Goal: Task Accomplishment & Management: Complete application form

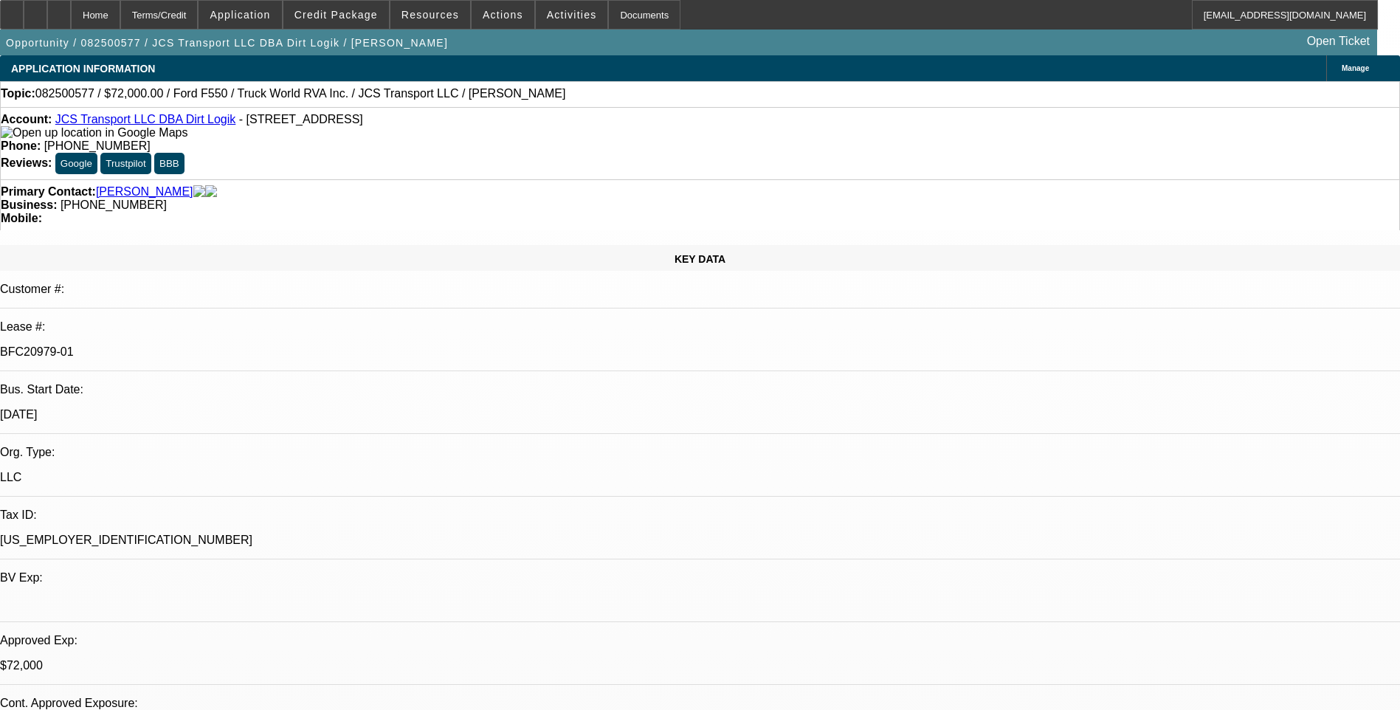
select select "0"
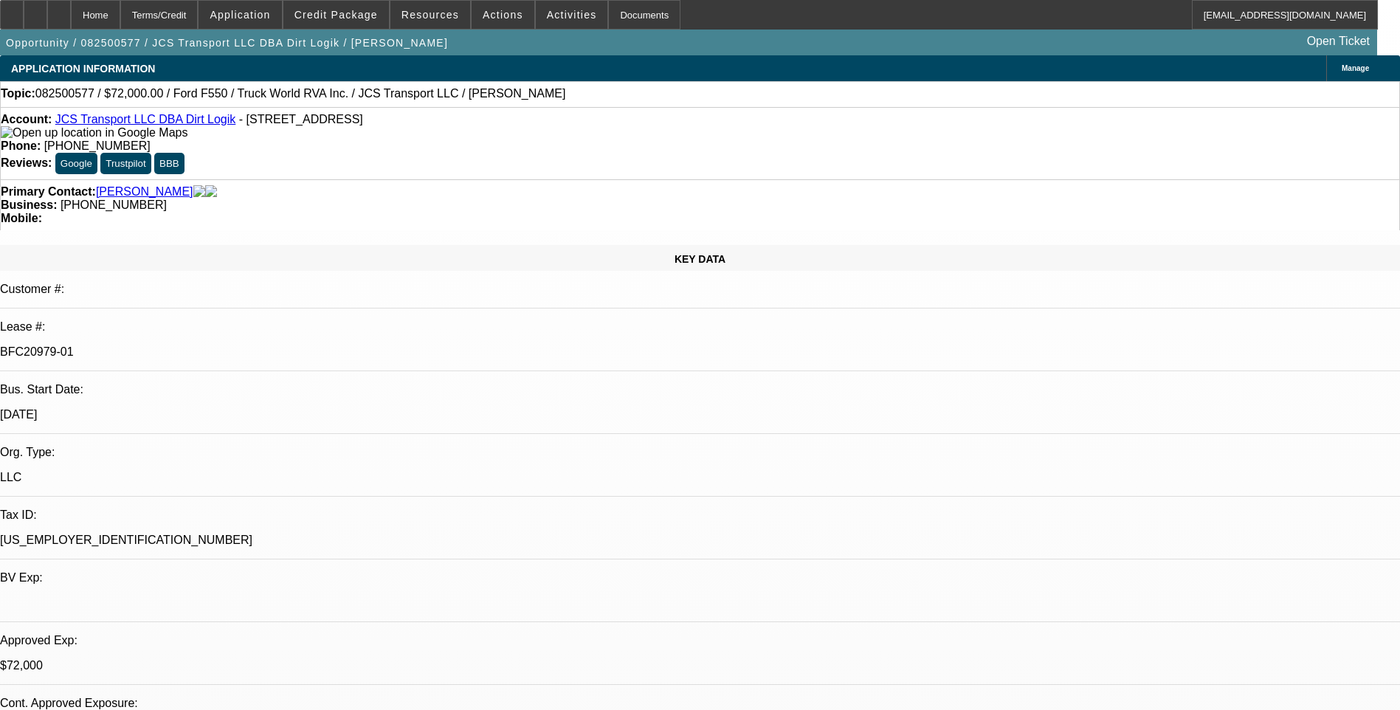
select select "0"
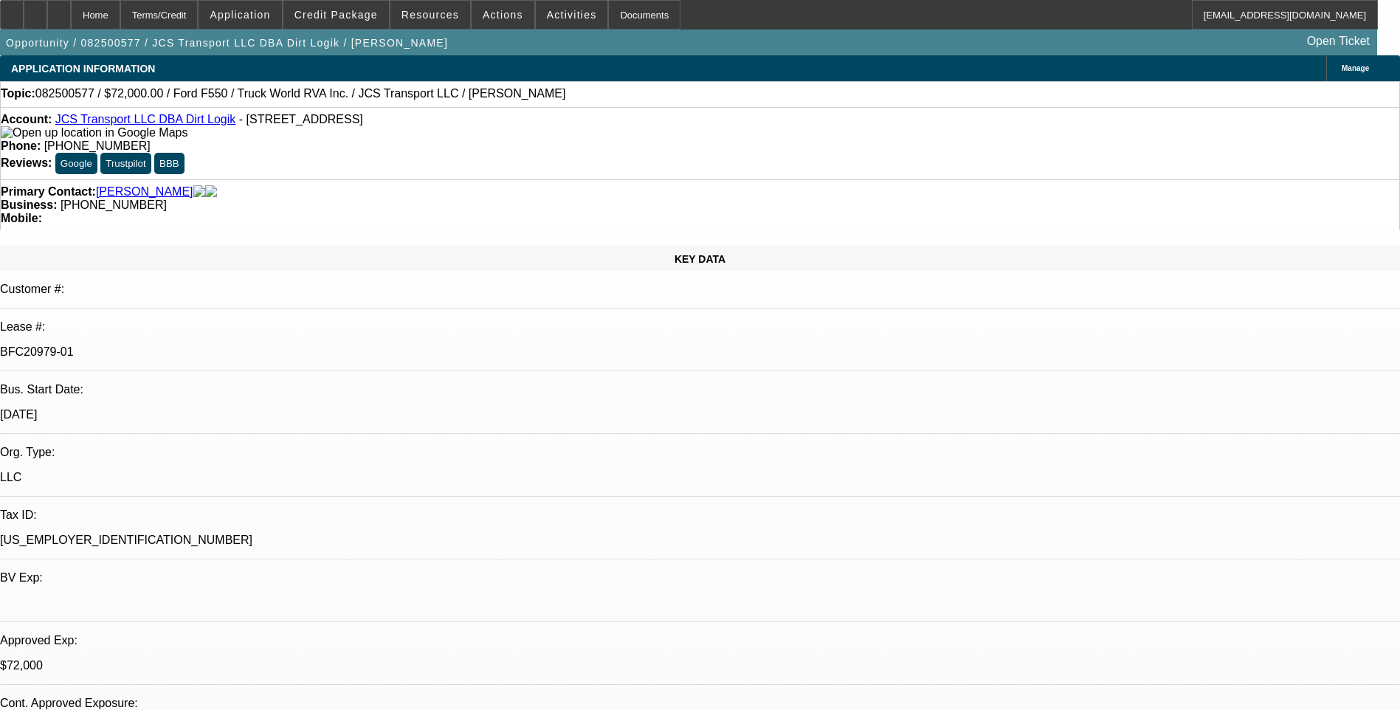
select select "0"
select select "1"
select select "6"
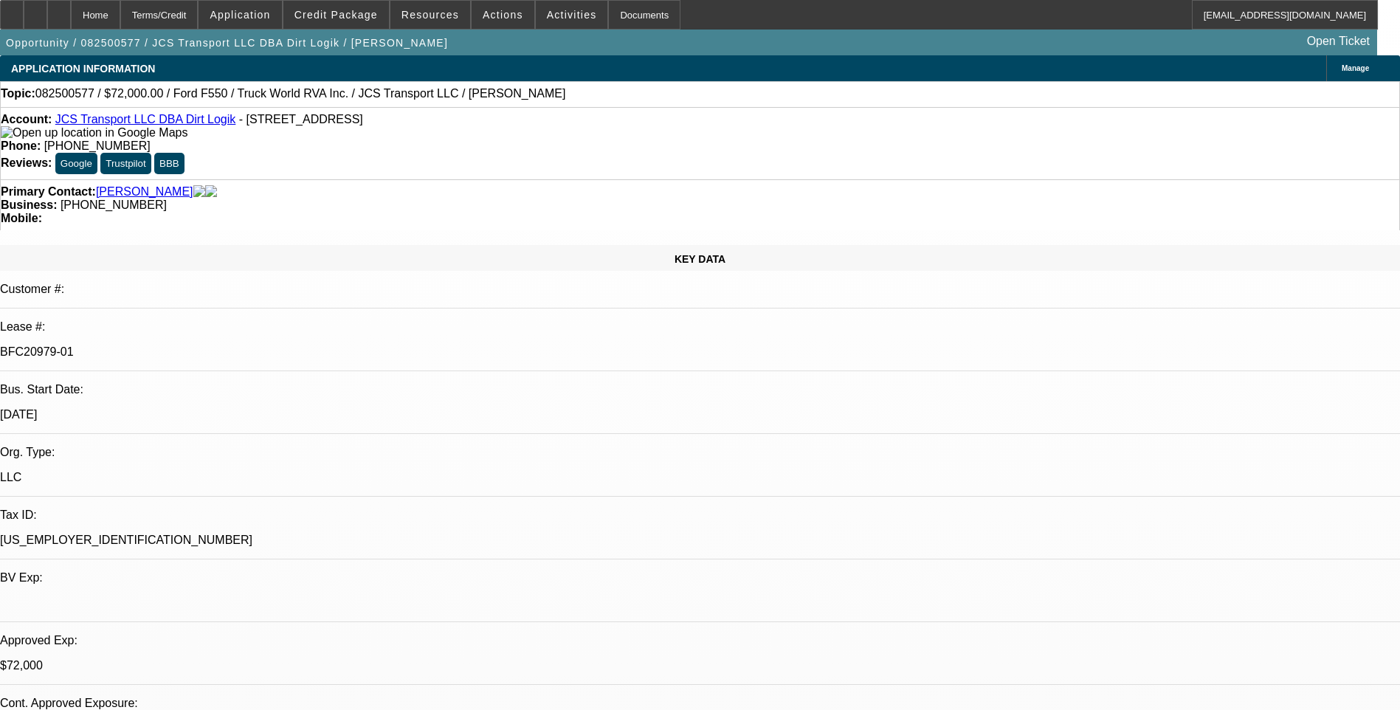
select select "1"
select select "6"
select select "1"
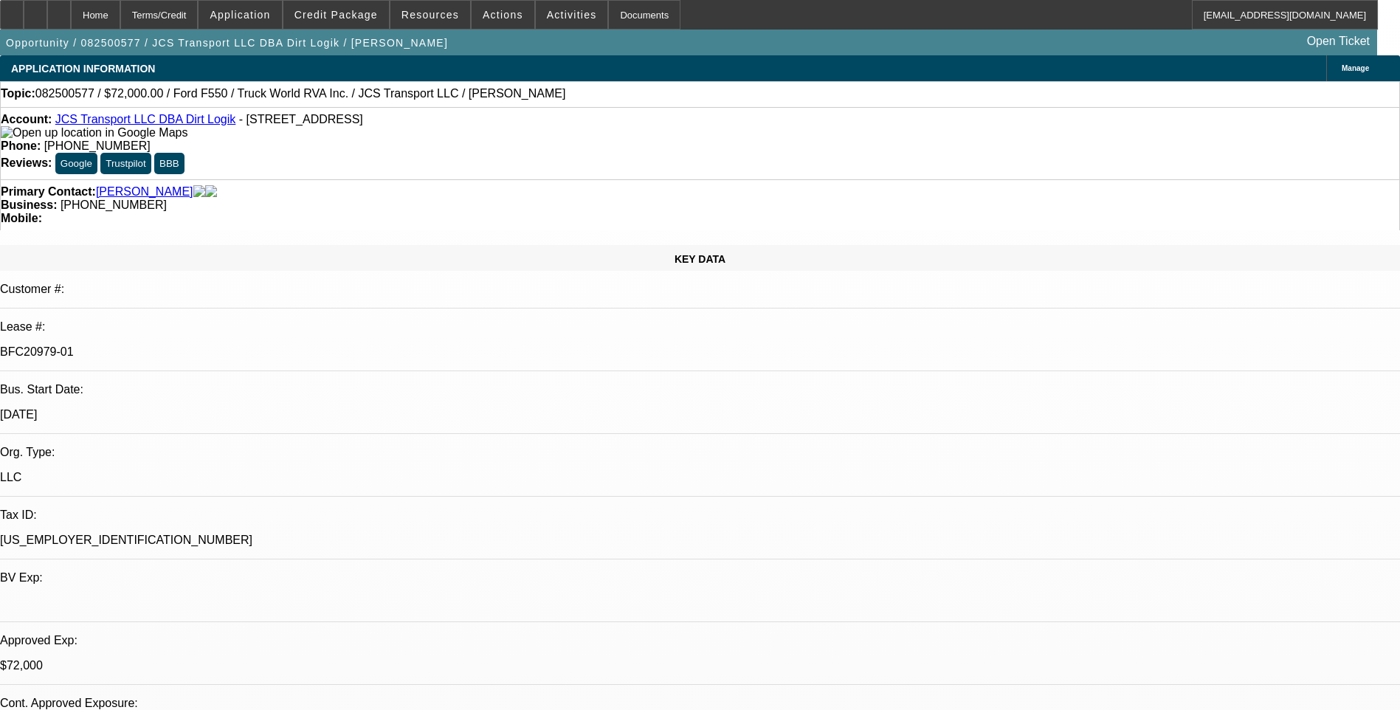
select select "6"
select select "1"
select select "6"
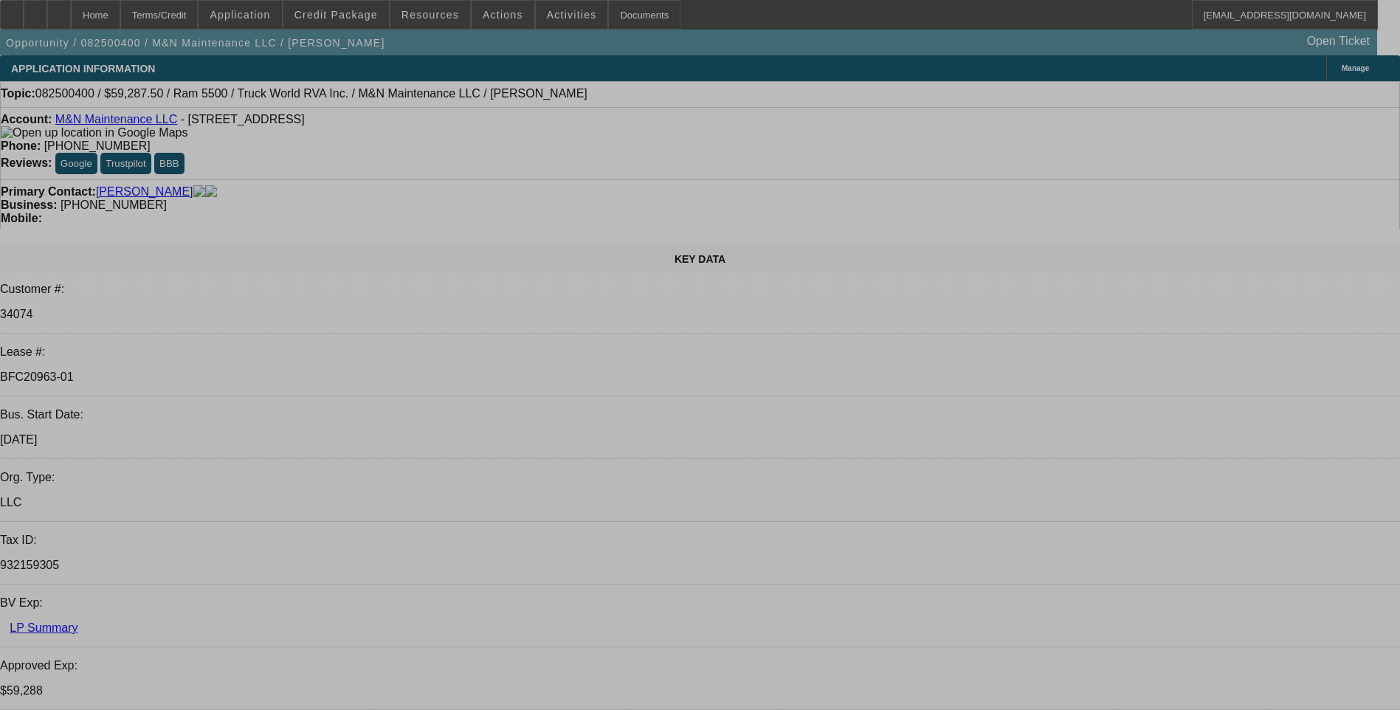
select select "0.1"
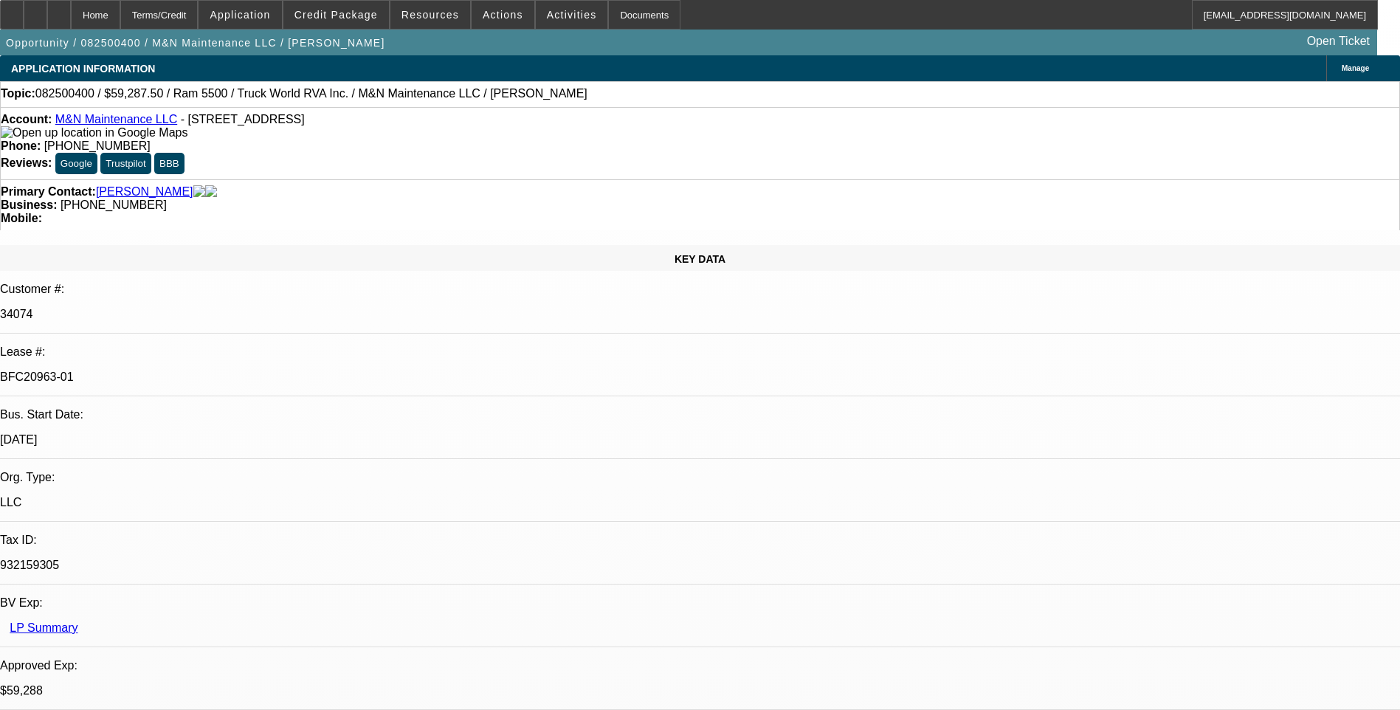
select select "0"
select select "0.1"
select select "0"
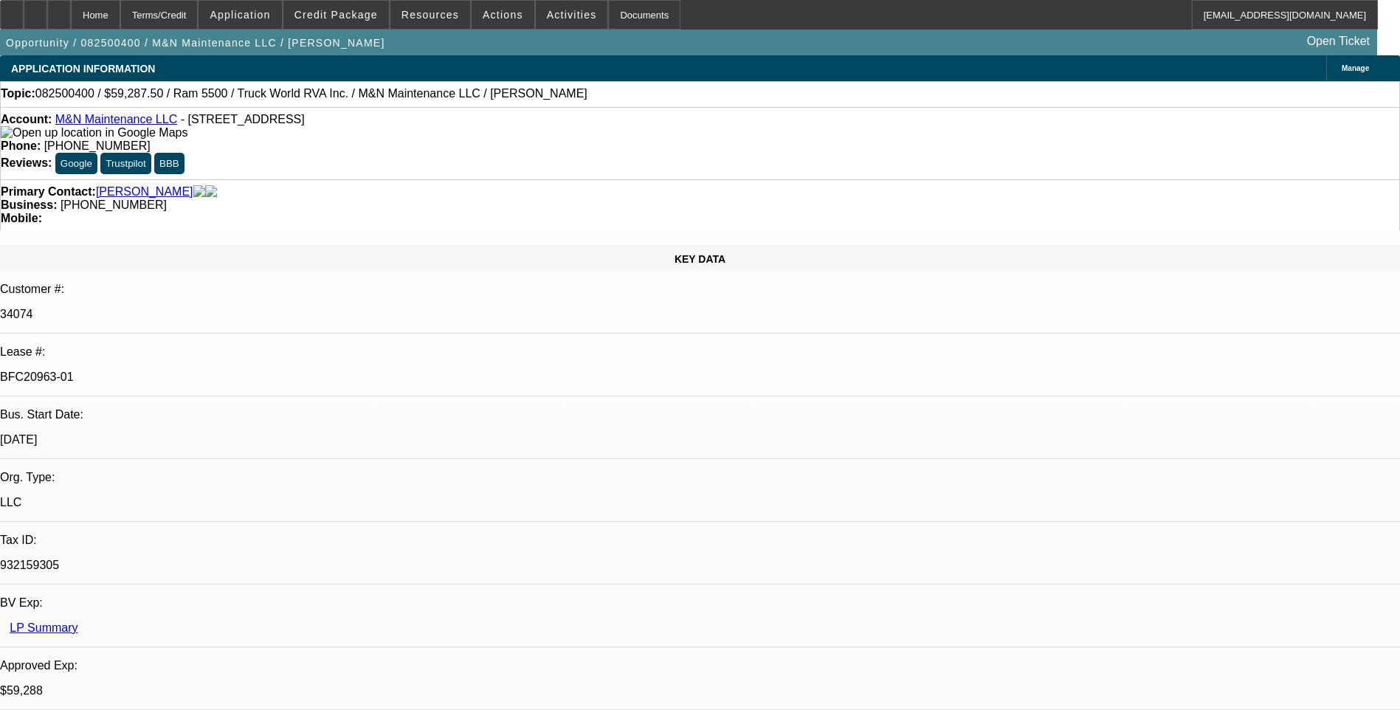
select select "0.1"
select select "0"
select select "1"
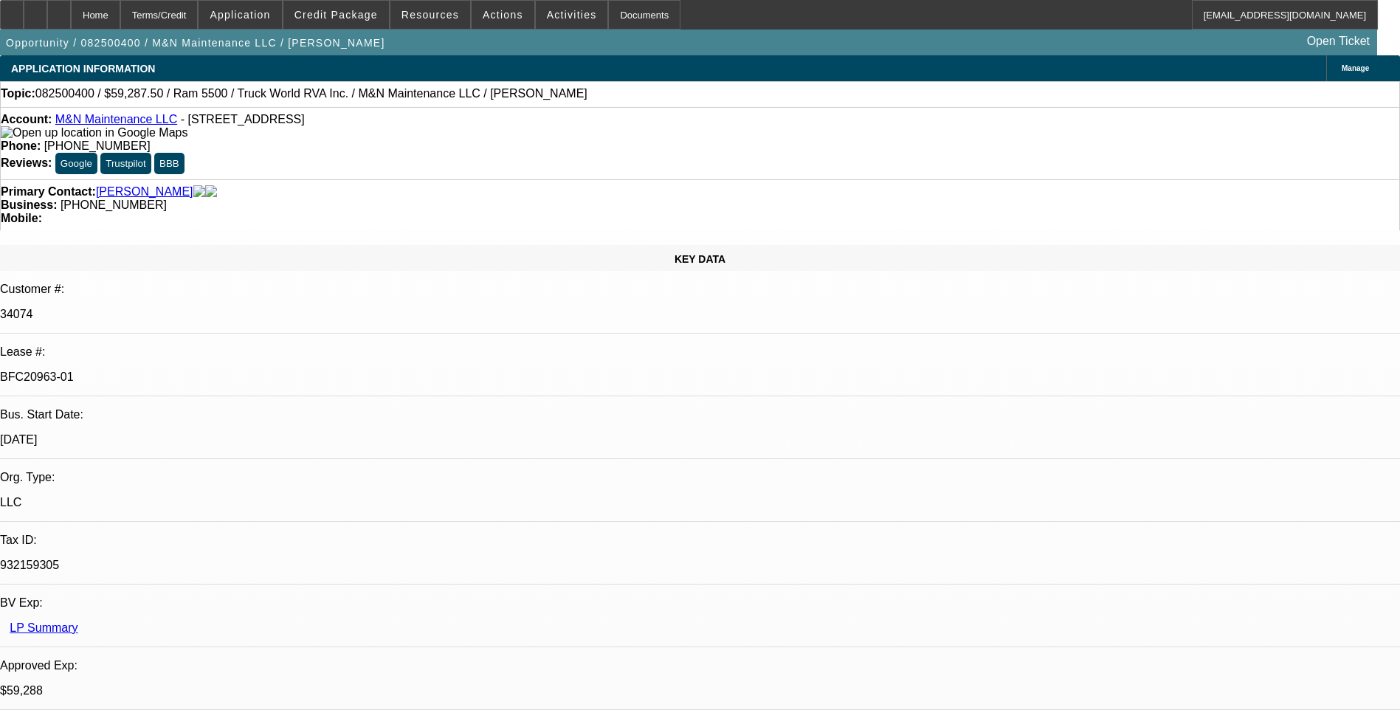
select select "6"
select select "1"
select select "6"
select select "1"
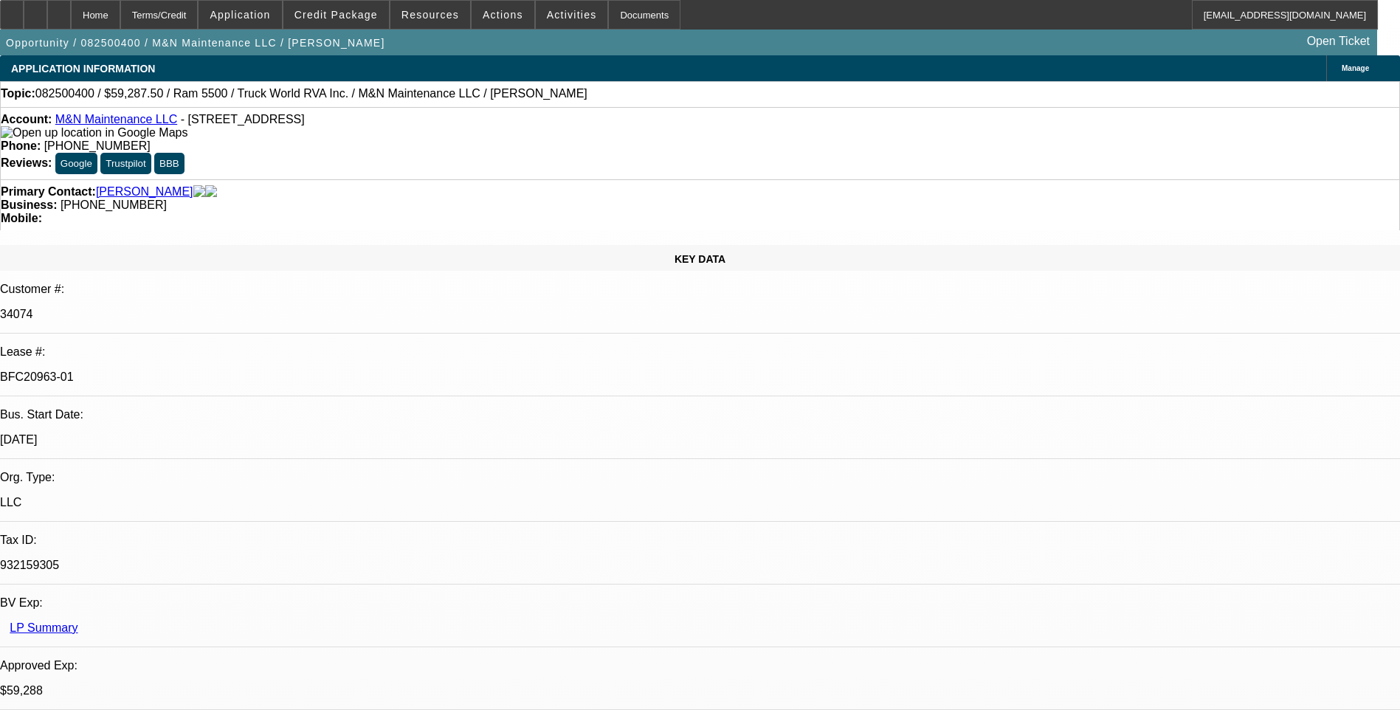
select select "1"
select select "6"
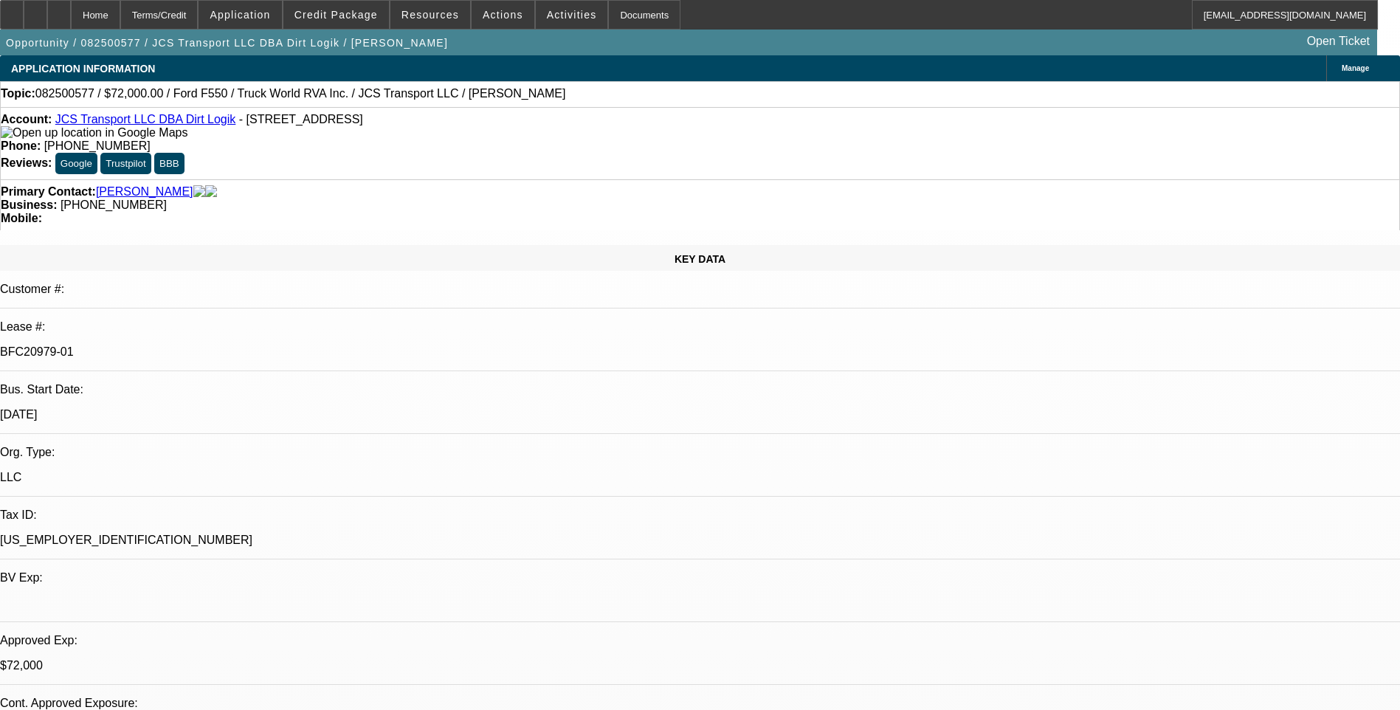
select select "0"
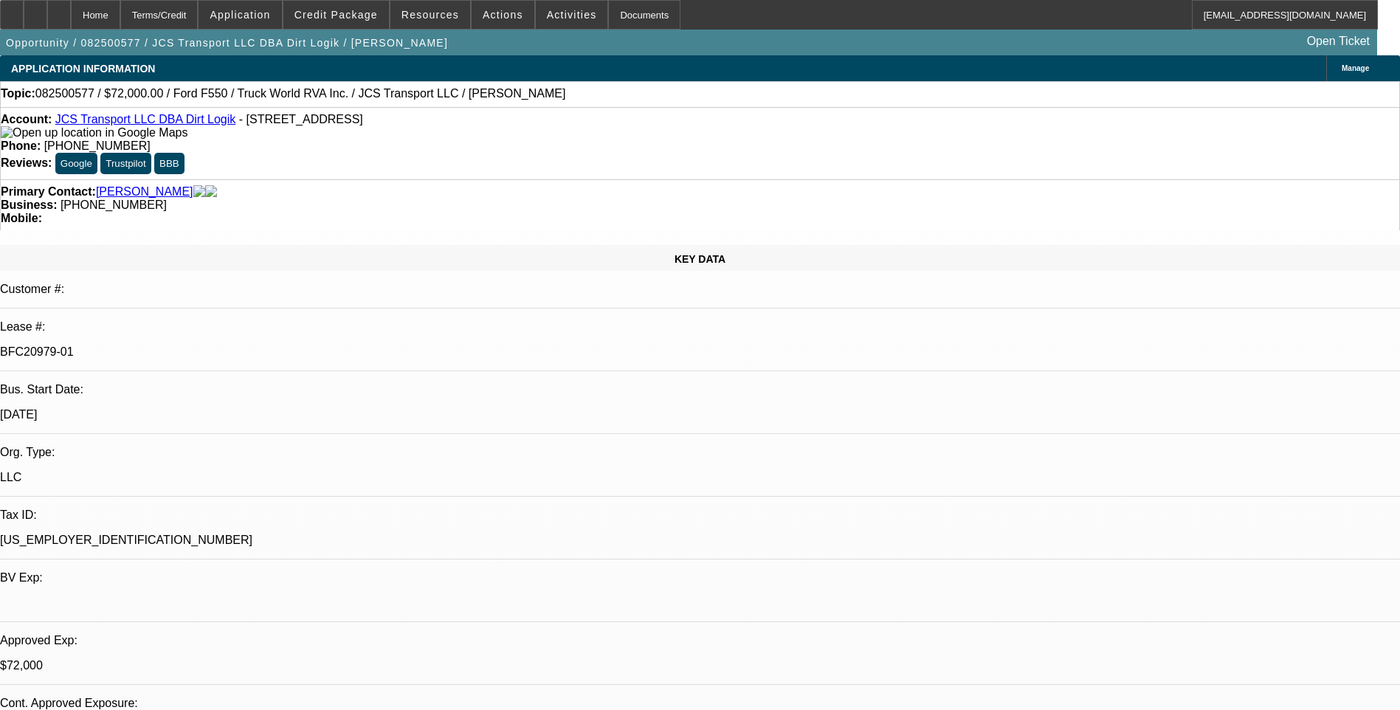
select select "0"
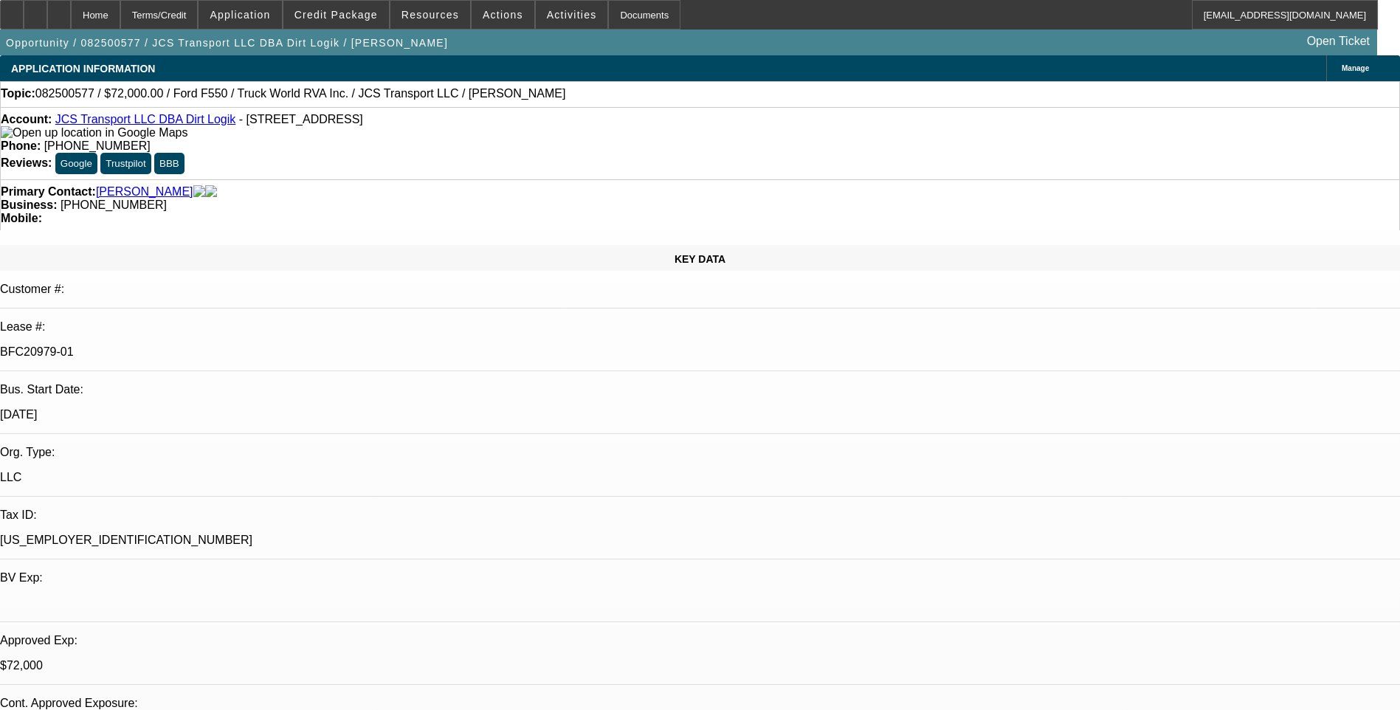
select select "0"
select select "1"
select select "6"
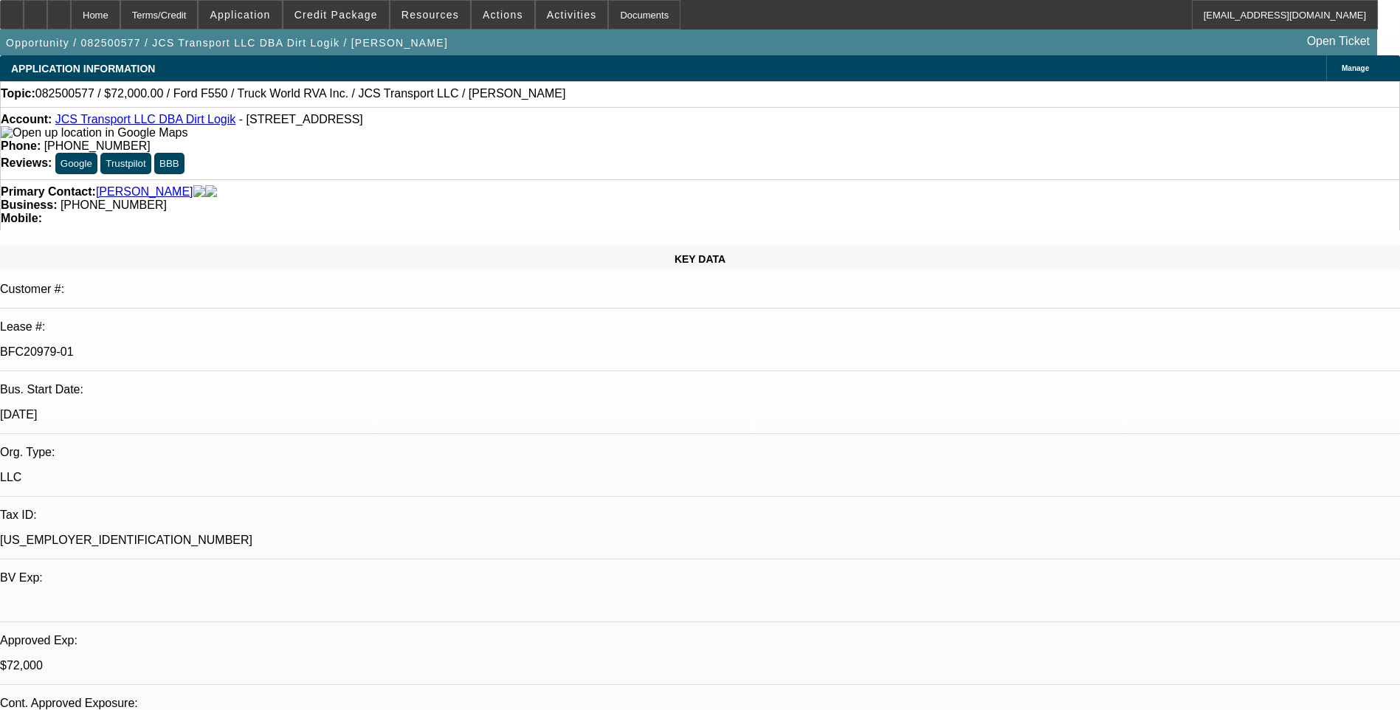
select select "1"
select select "6"
select select "1"
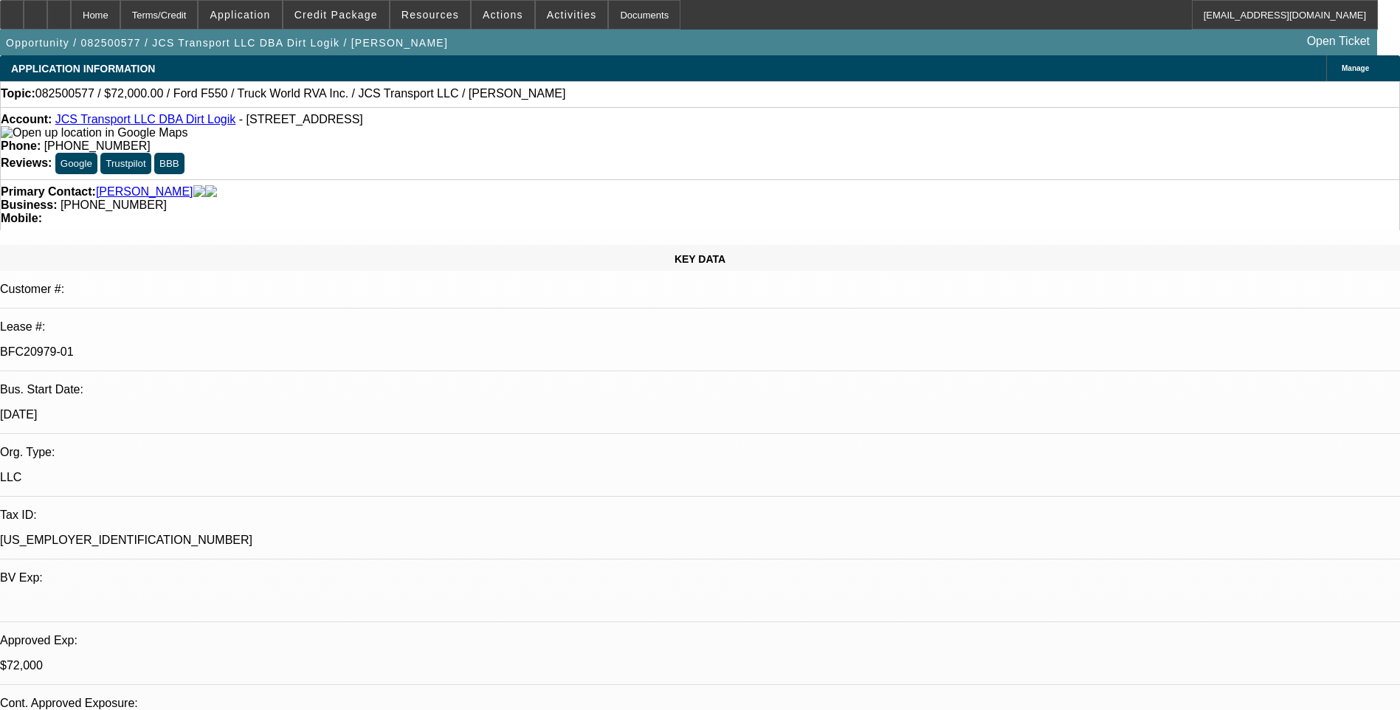
select select "6"
select select "1"
select select "6"
click at [199, 26] on div "Terms/Credit" at bounding box center [159, 15] width 78 height 30
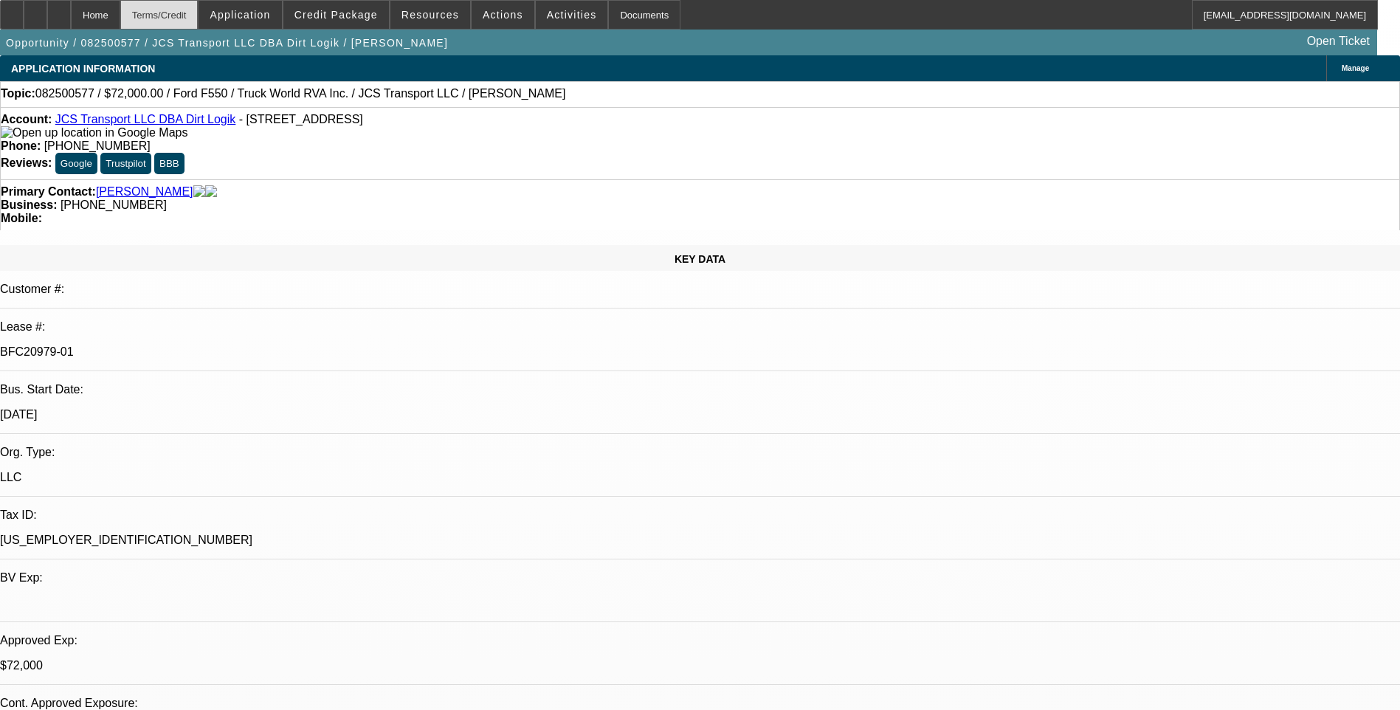
drag, startPoint x: 29, startPoint y: 15, endPoint x: 198, endPoint y: 18, distance: 169.1
click at [12, 10] on icon at bounding box center [12, 10] width 0 height 0
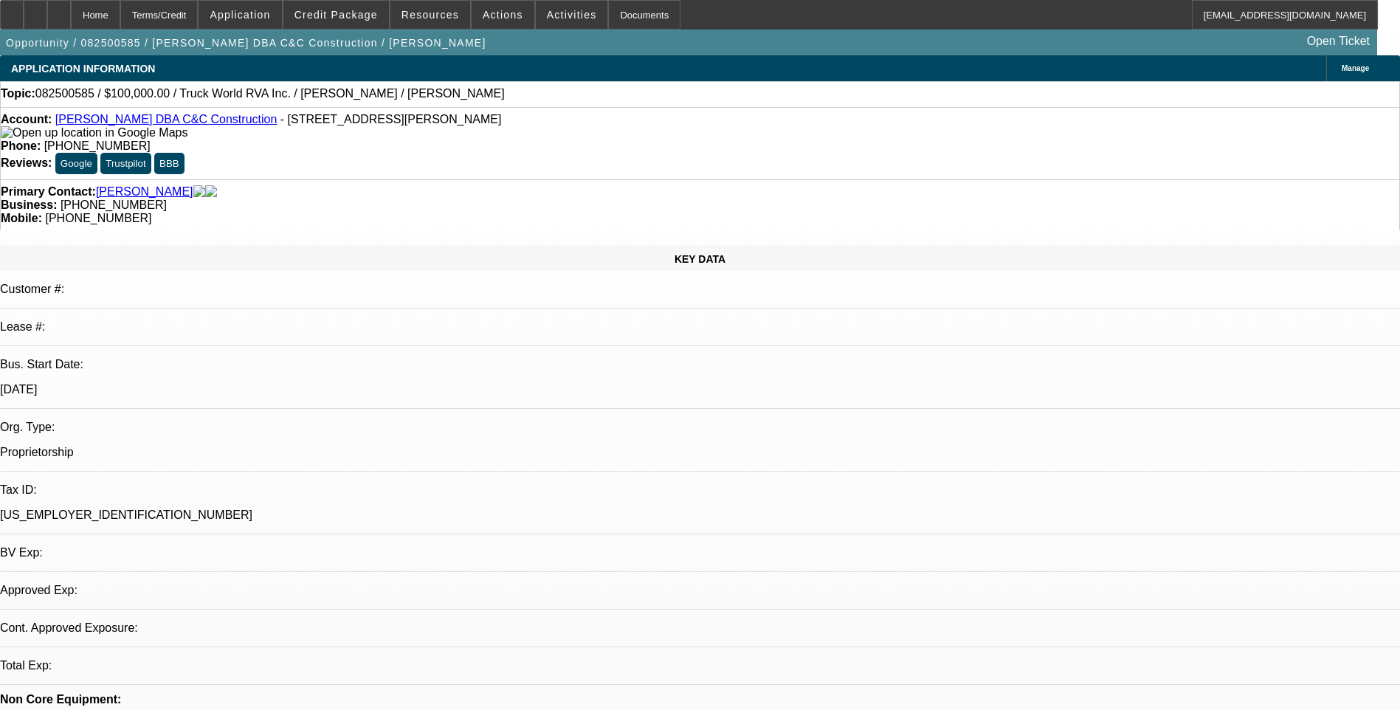
select select "0"
select select "2"
select select "0.1"
select select "1"
select select "2"
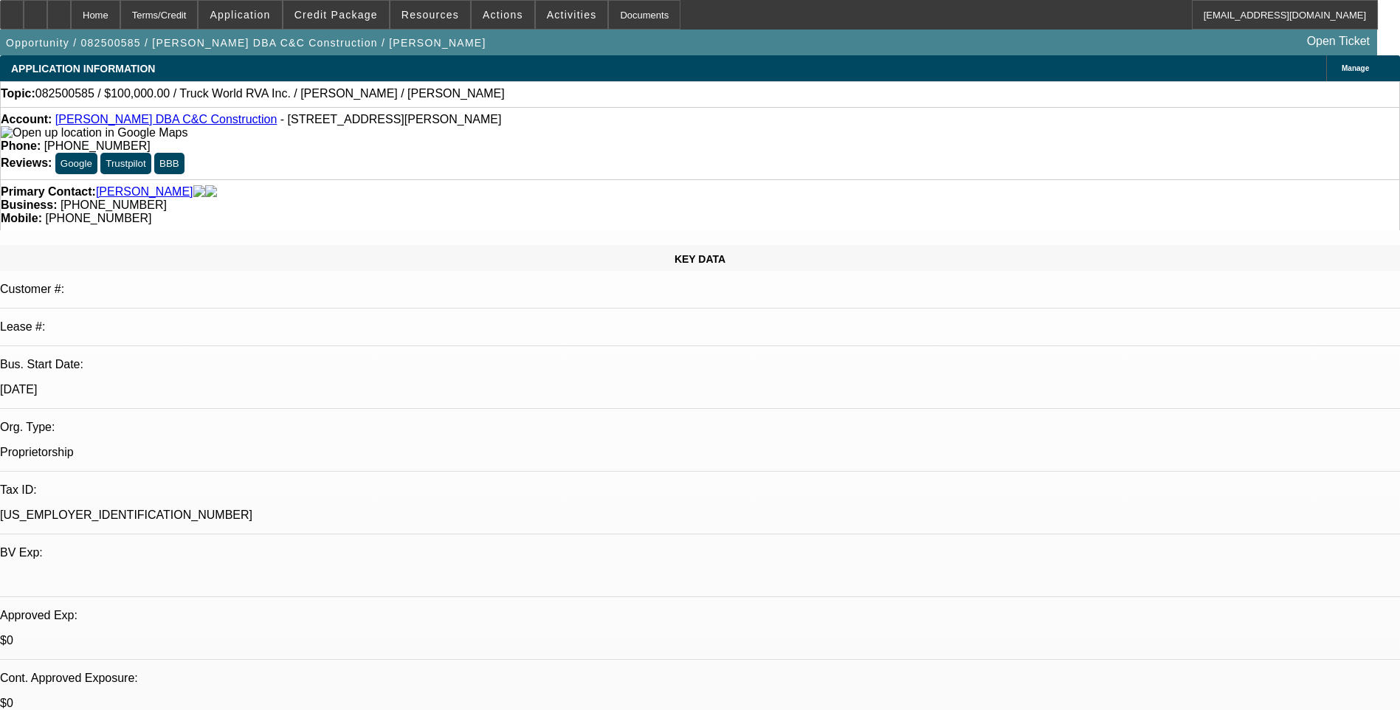
select select "4"
click at [328, 21] on span at bounding box center [336, 14] width 106 height 35
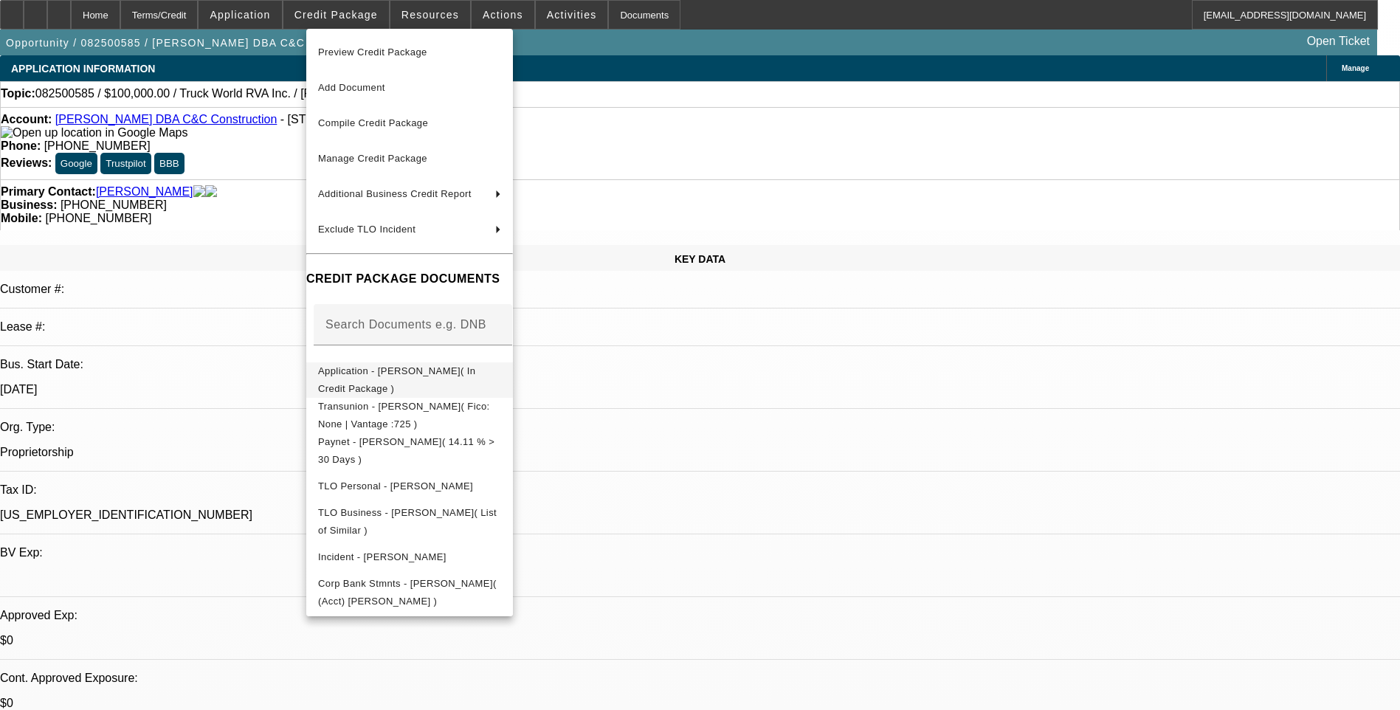
click at [422, 374] on span "Application - Michael E. Cornett( In Credit Package )" at bounding box center [396, 379] width 157 height 29
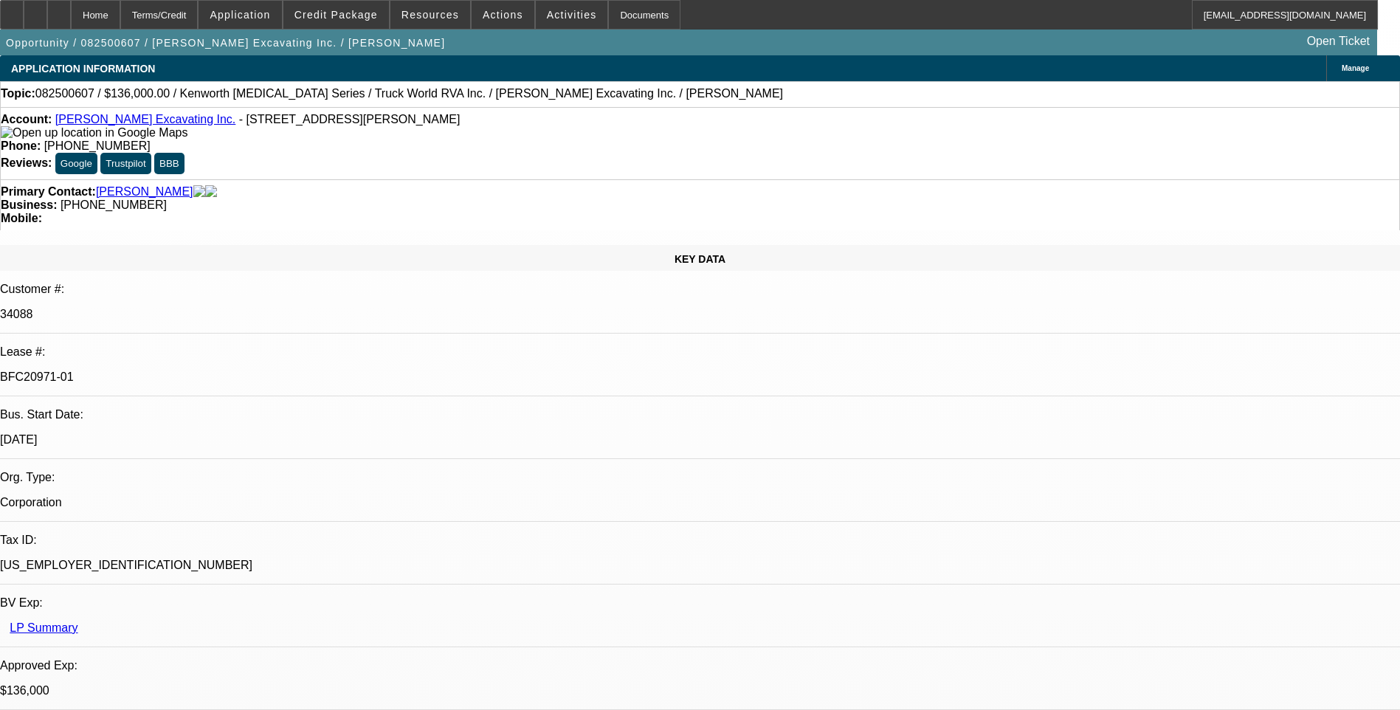
select select "0"
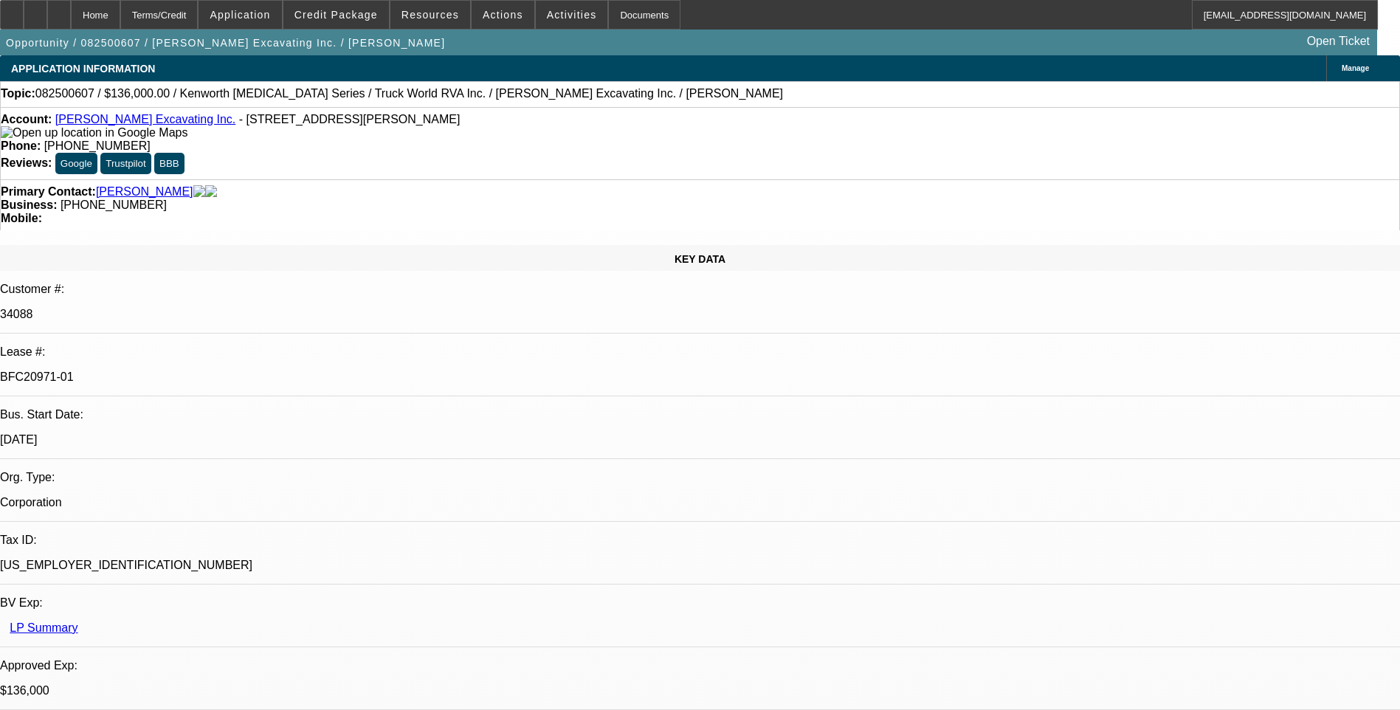
select select "0"
select select "1"
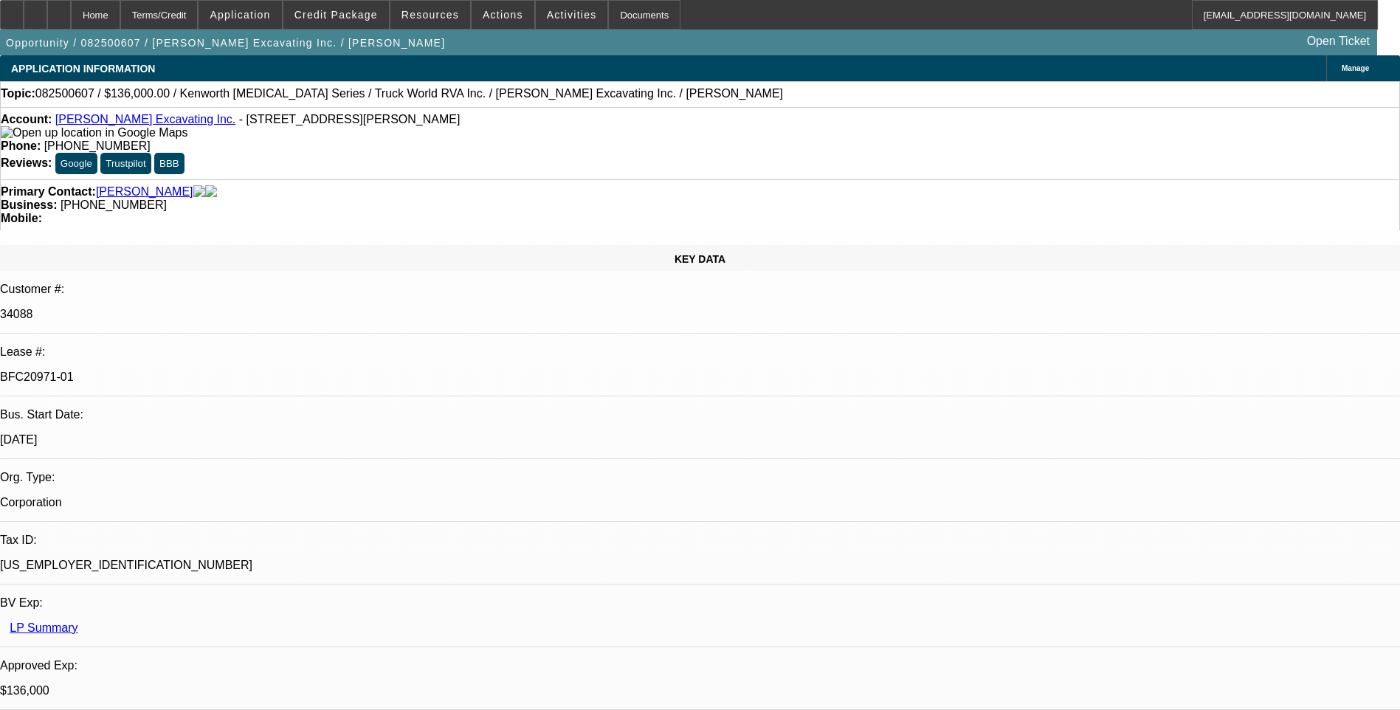
select select "1"
select select "6"
select select "1"
select select "6"
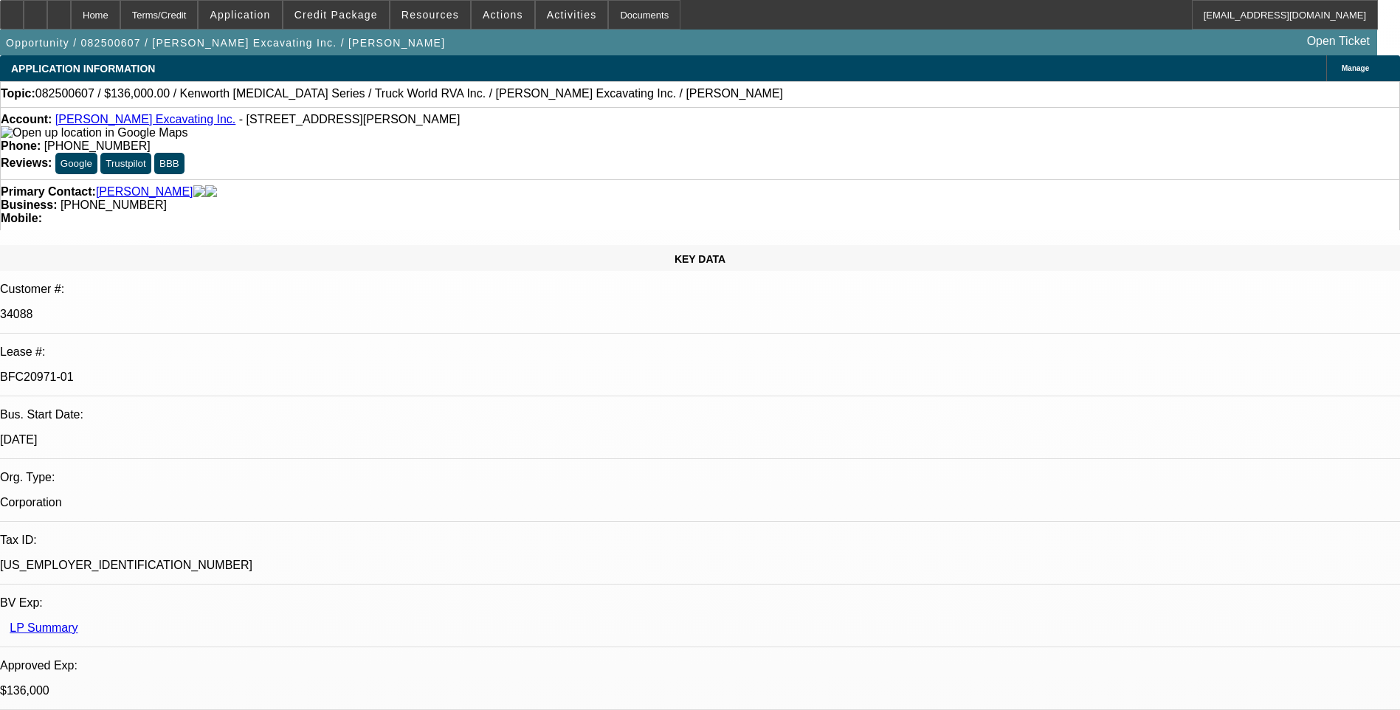
select select "1"
select select "6"
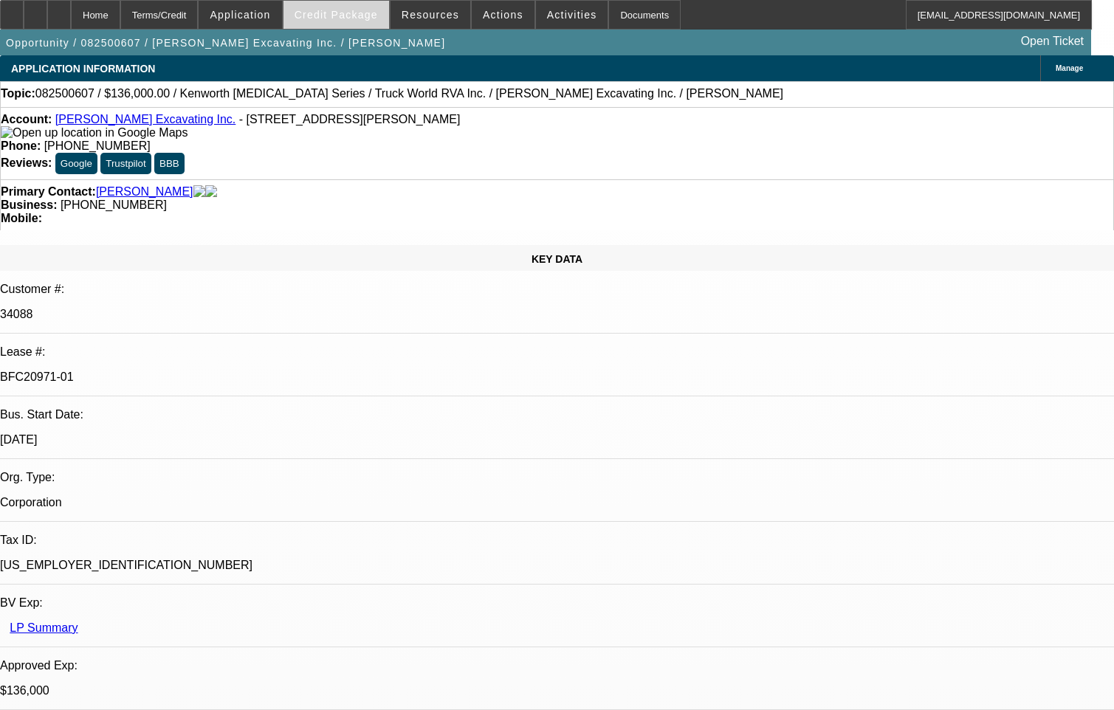
click at [356, 10] on span "Credit Package" at bounding box center [336, 15] width 83 height 12
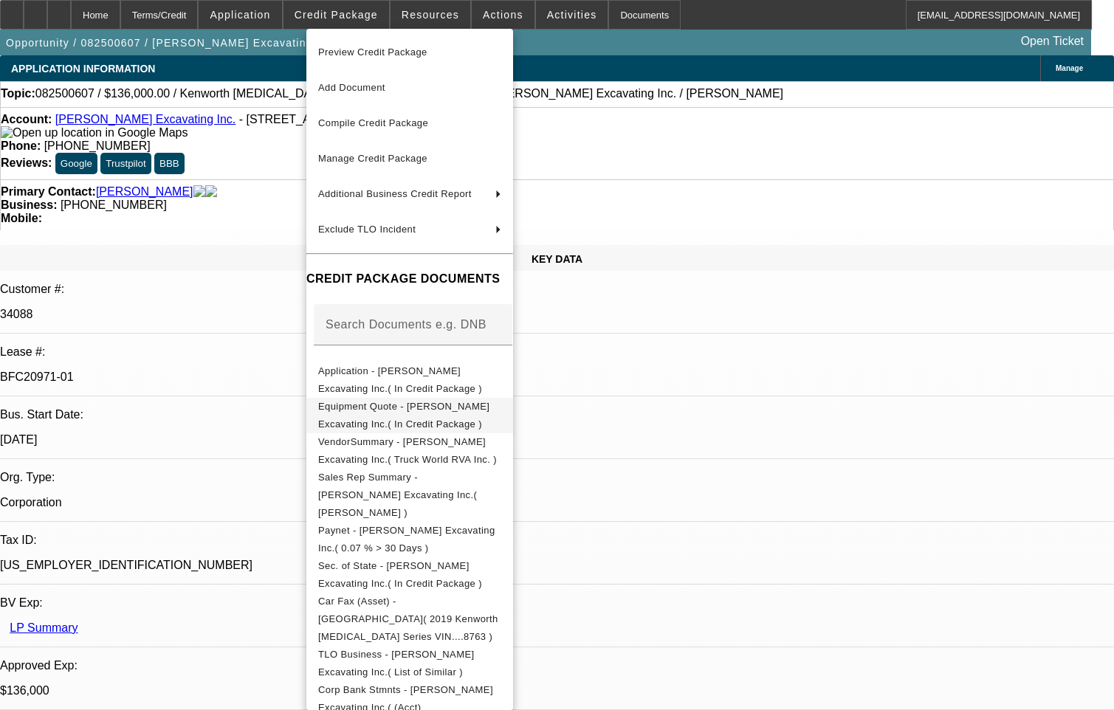
scroll to position [148, 0]
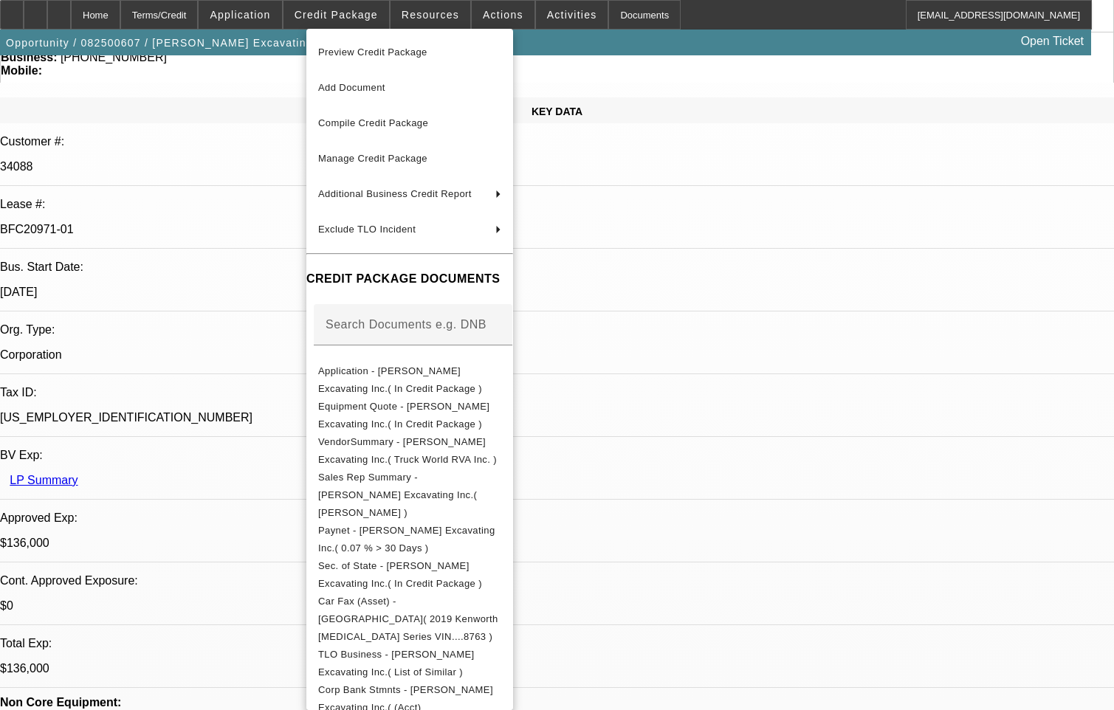
click at [235, 269] on div at bounding box center [557, 355] width 1114 height 710
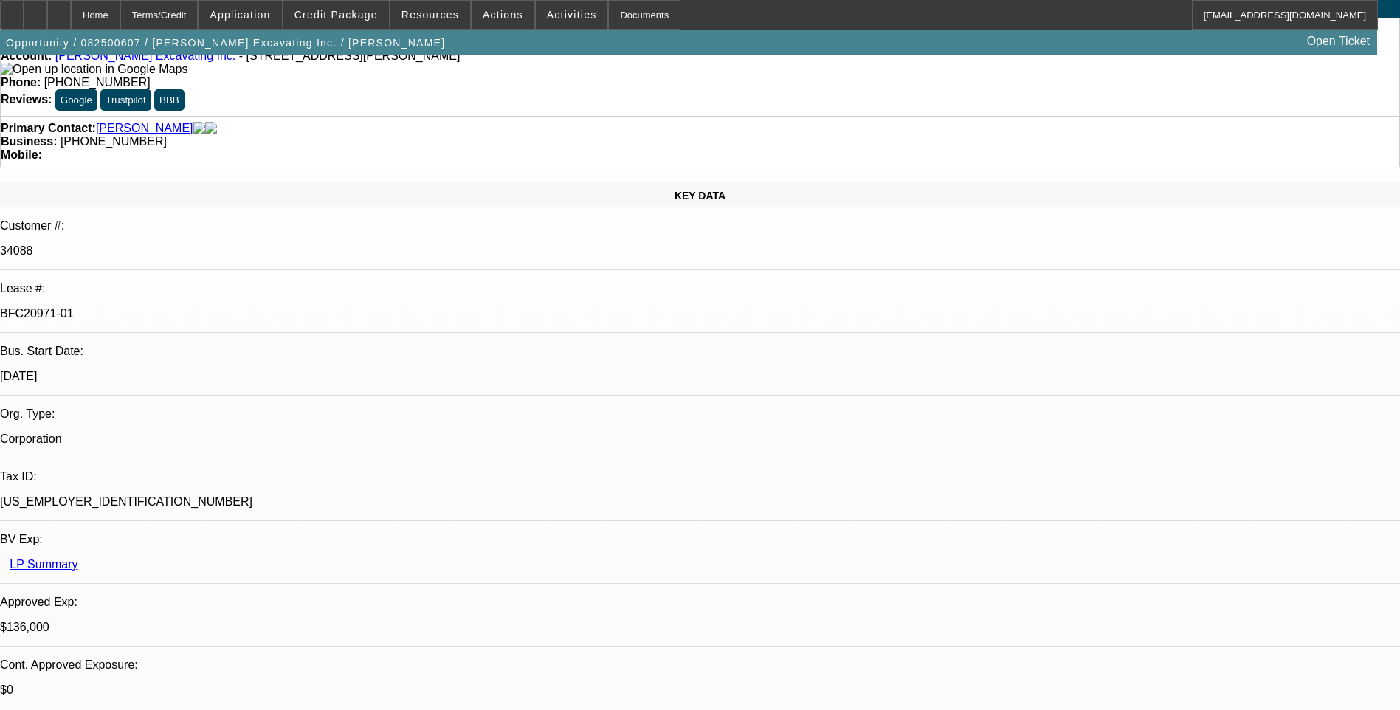
scroll to position [0, 0]
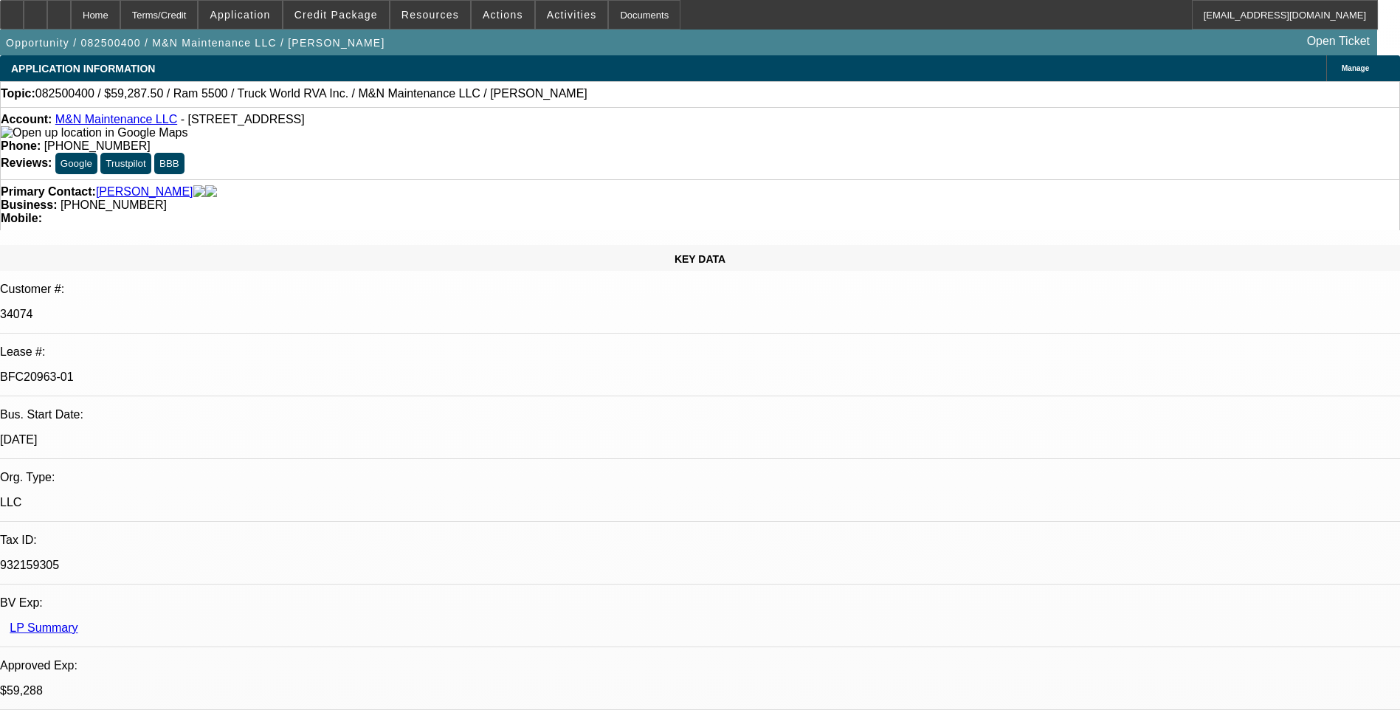
select select "0.1"
select select "0"
select select "0.1"
select select "0"
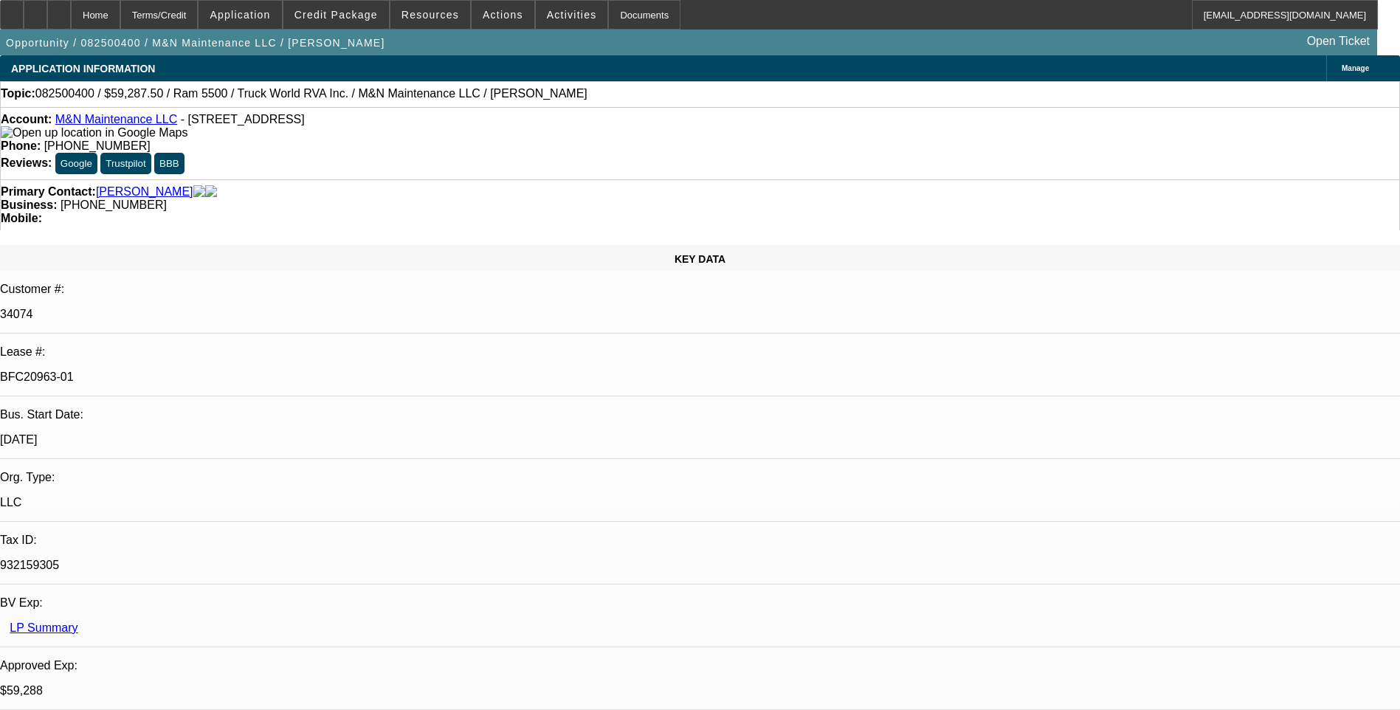
select select "0"
select select "0.1"
select select "0"
select select "1"
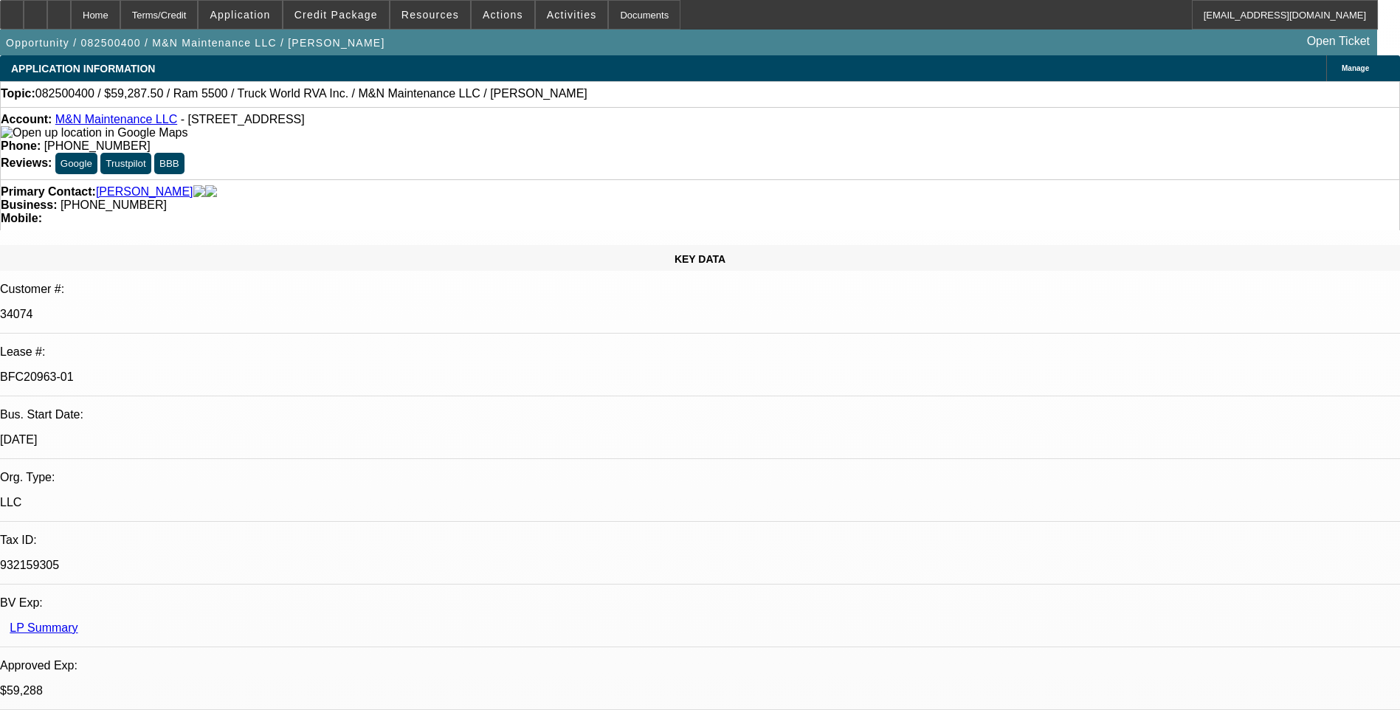
select select "1"
select select "6"
select select "1"
select select "6"
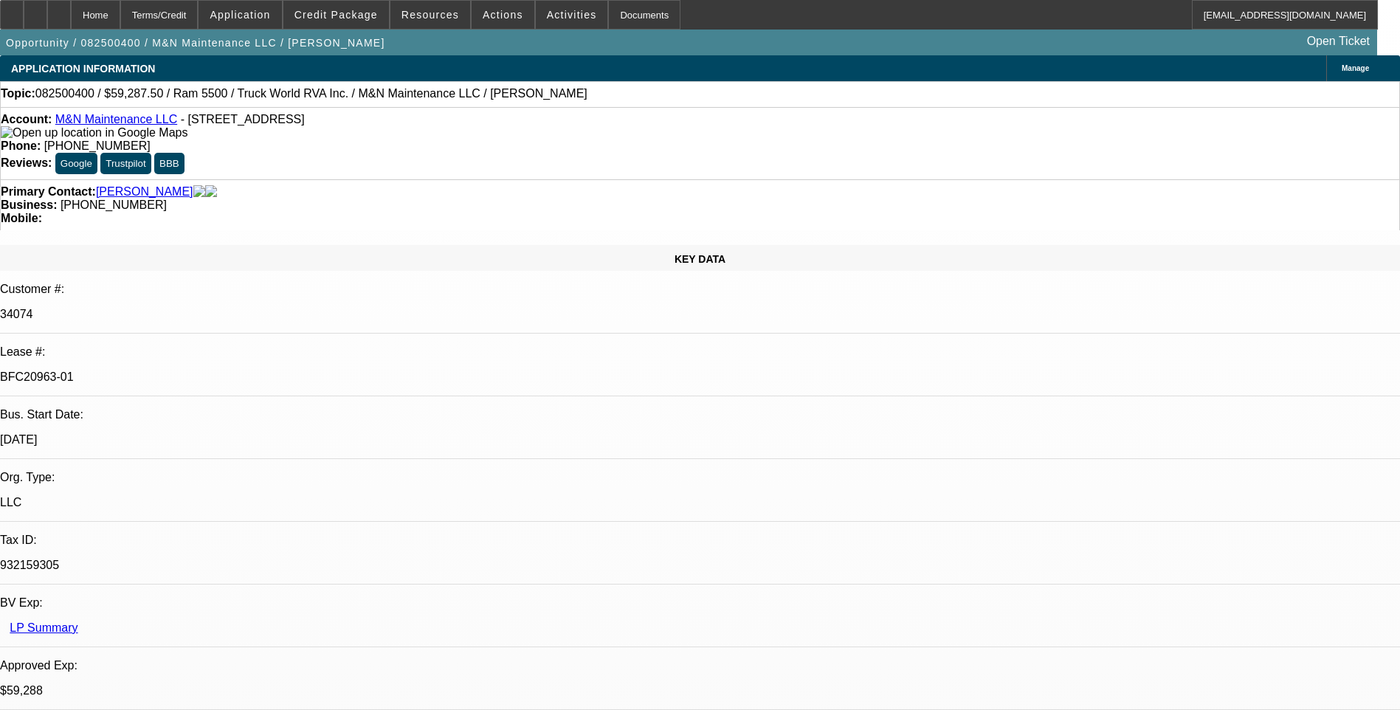
select select "1"
select select "6"
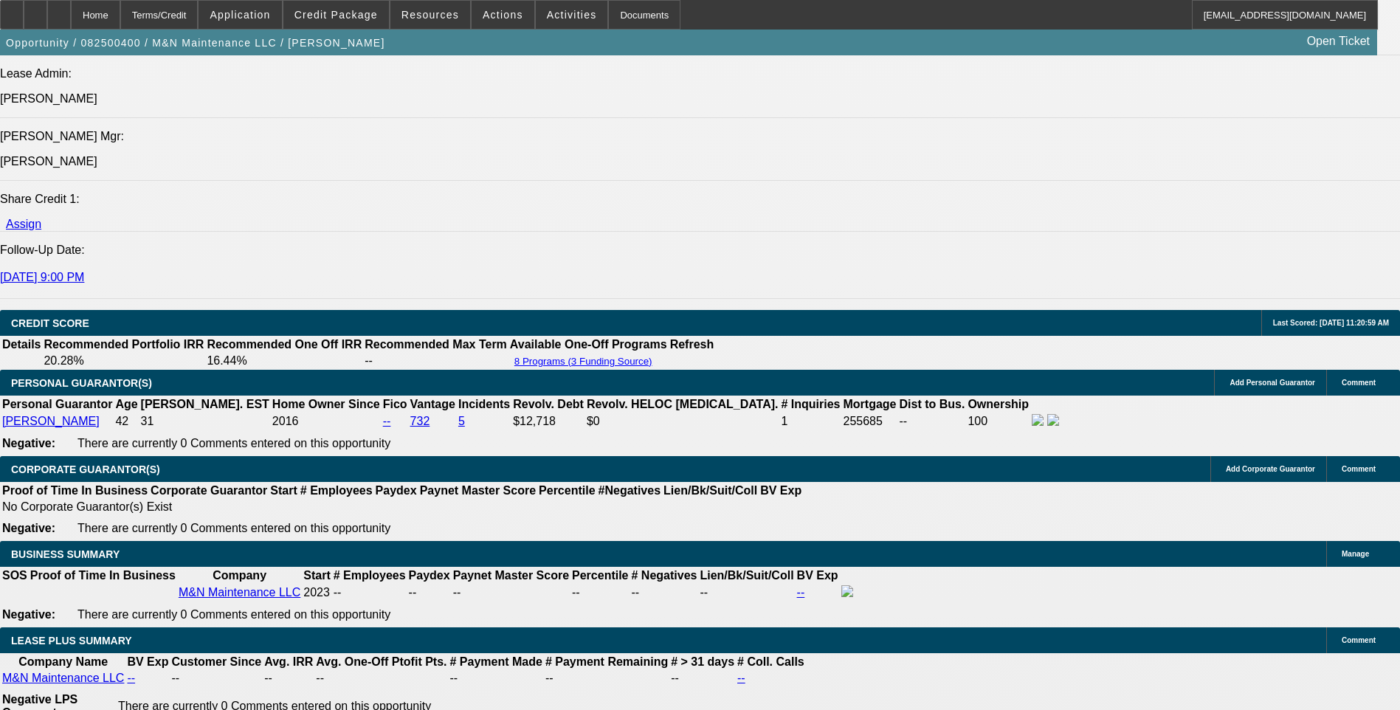
scroll to position [1993, 0]
